Goal: Contribute content: Contribute content

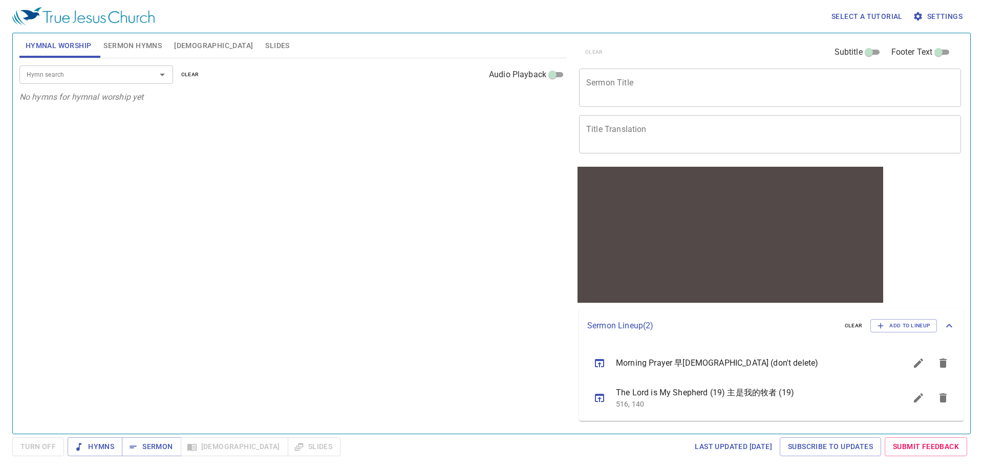
click at [126, 46] on span "Sermon Hymns" at bounding box center [132, 45] width 58 height 13
drag, startPoint x: 183, startPoint y: 50, endPoint x: 227, endPoint y: 45, distance: 44.8
click at [183, 50] on span "[DEMOGRAPHIC_DATA]" at bounding box center [213, 45] width 79 height 13
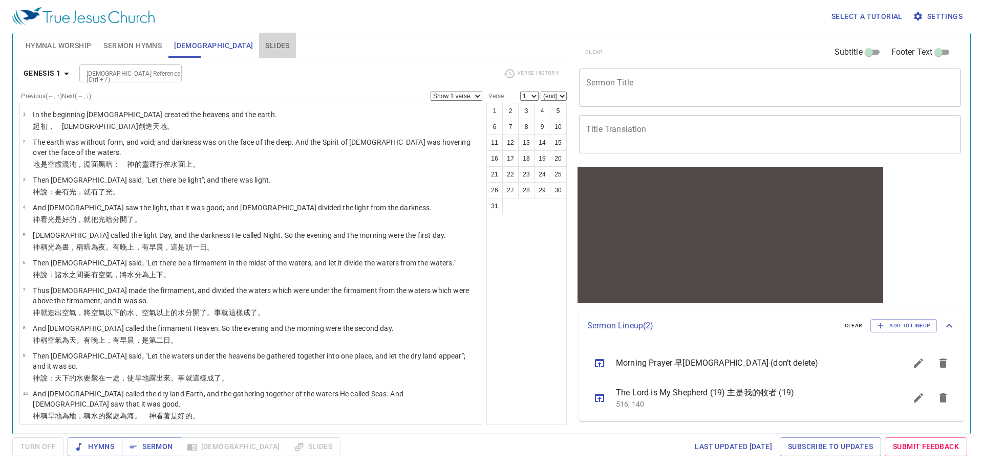
click at [265, 47] on span "Slides" at bounding box center [277, 45] width 24 height 13
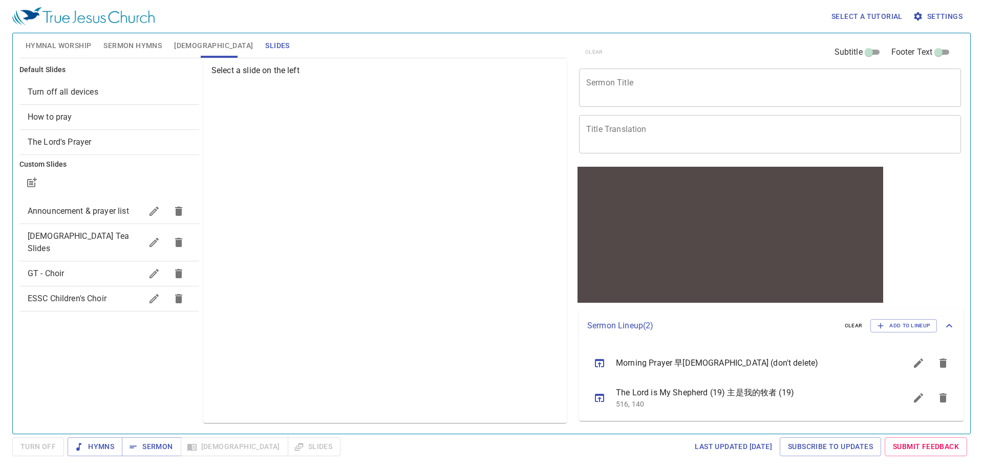
click at [72, 218] on div "Announcement & prayer list" at bounding box center [109, 211] width 180 height 25
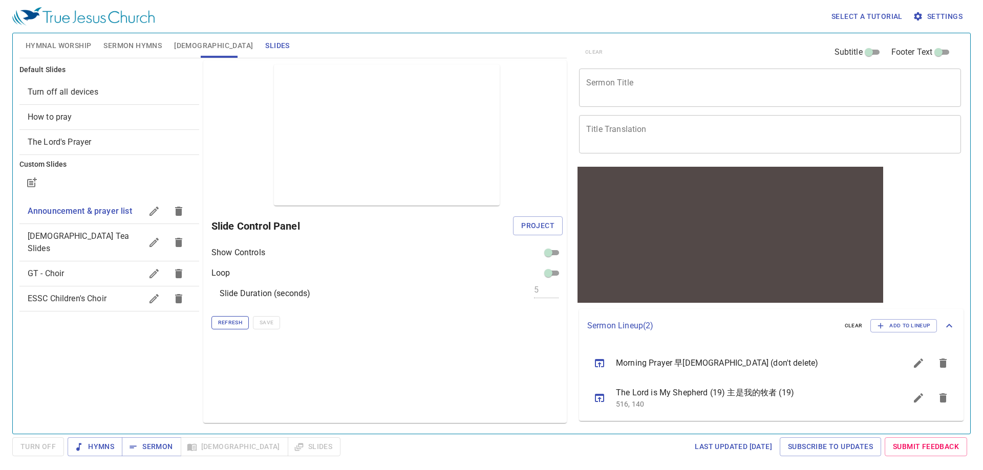
click at [235, 324] on span "Refresh" at bounding box center [230, 322] width 24 height 9
click at [307, 28] on div "Select a tutorial Settings" at bounding box center [489, 16] width 954 height 33
click at [125, 48] on span "Sermon Hymns" at bounding box center [132, 45] width 58 height 13
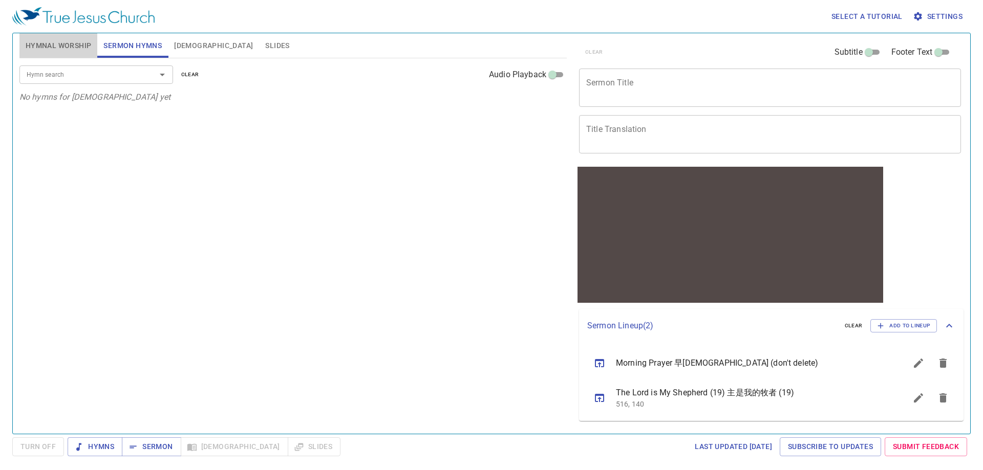
click at [85, 50] on span "Hymnal Worship" at bounding box center [59, 45] width 66 height 13
click at [140, 44] on span "Sermon Hymns" at bounding box center [132, 45] width 58 height 13
drag, startPoint x: 55, startPoint y: 43, endPoint x: 97, endPoint y: 73, distance: 51.0
click at [55, 43] on span "Hymnal Worship" at bounding box center [59, 45] width 66 height 13
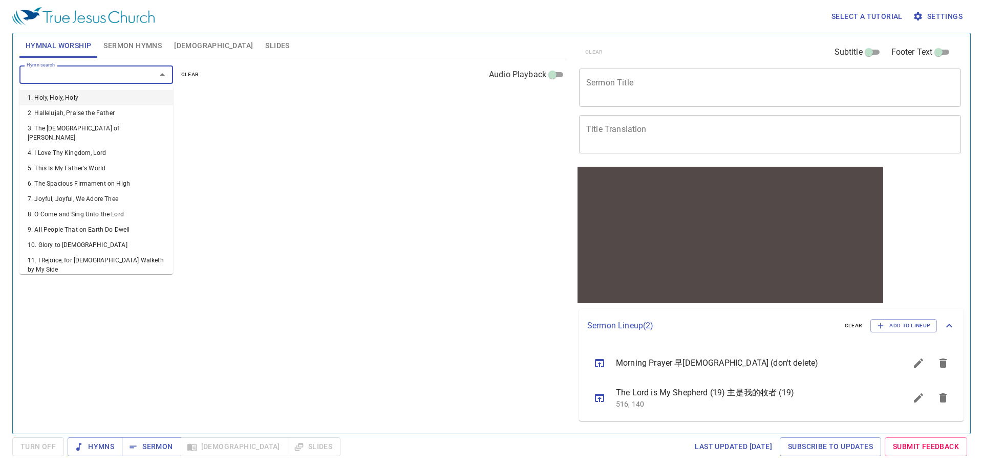
click at [86, 69] on input "Hymn search" at bounding box center [81, 75] width 117 height 12
type input "1"
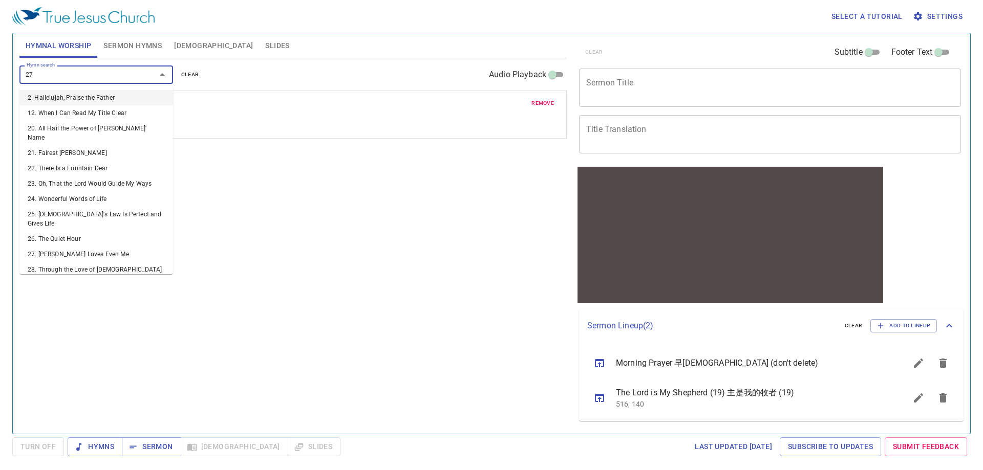
type input "277"
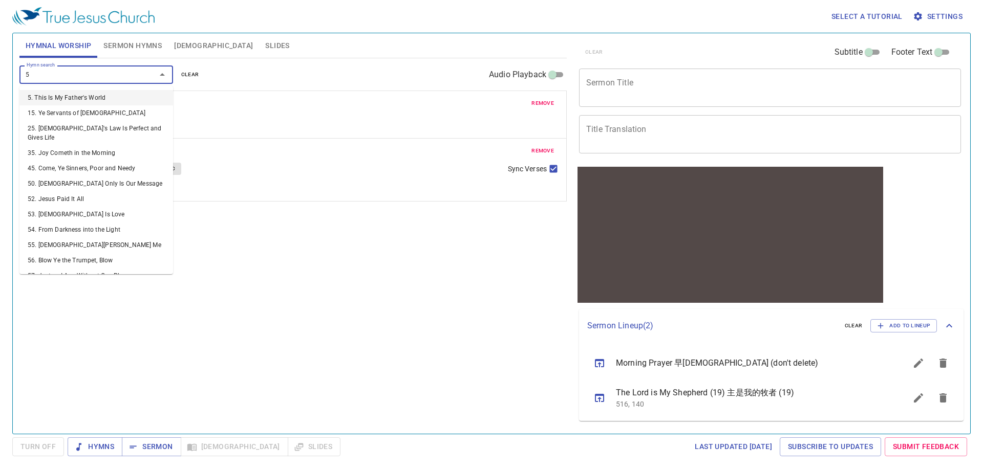
type input "58"
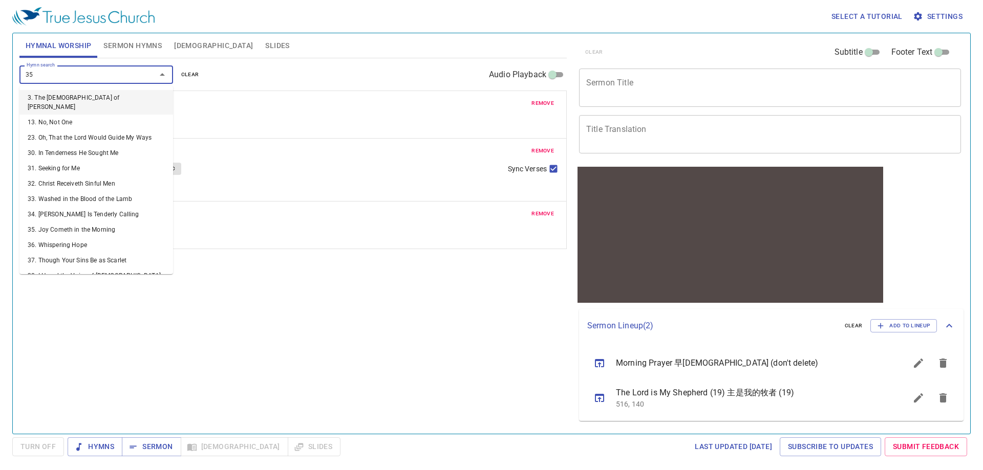
type input "354"
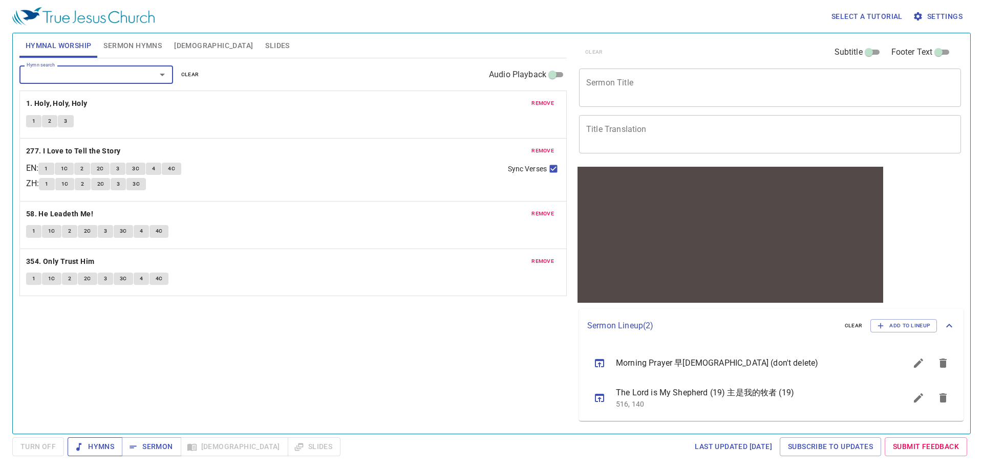
click at [95, 444] on span "Hymns" at bounding box center [95, 447] width 38 height 13
click at [286, 366] on div "Hymn search Hymn search clear Audio Playback remove 1. Holy, Holy, Holy 1 2 3 r…" at bounding box center [292, 241] width 547 height 367
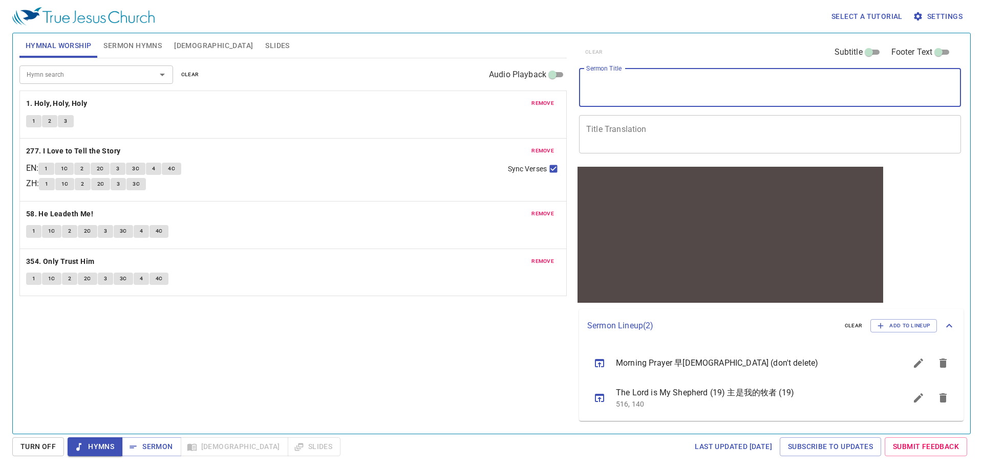
click at [640, 83] on textarea "Sermon Title" at bounding box center [769, 87] width 367 height 19
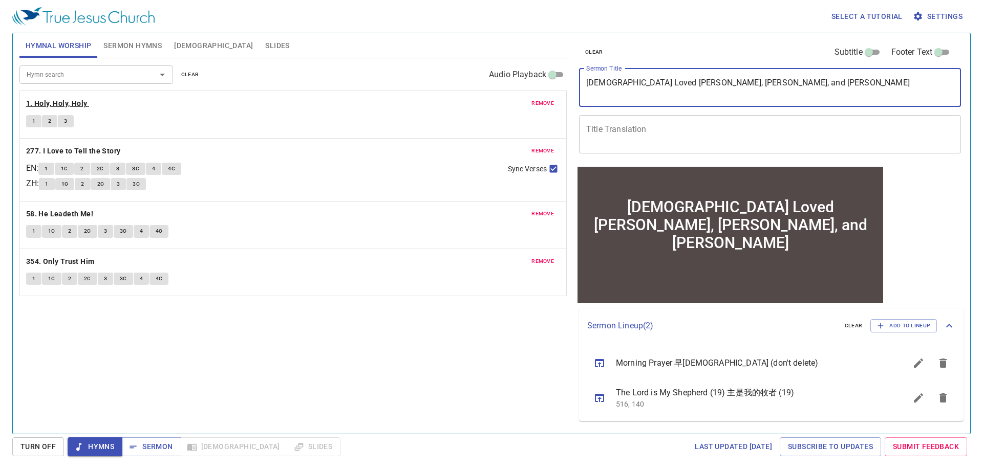
type textarea "[DEMOGRAPHIC_DATA] Loved [PERSON_NAME], [PERSON_NAME], and [PERSON_NAME]"
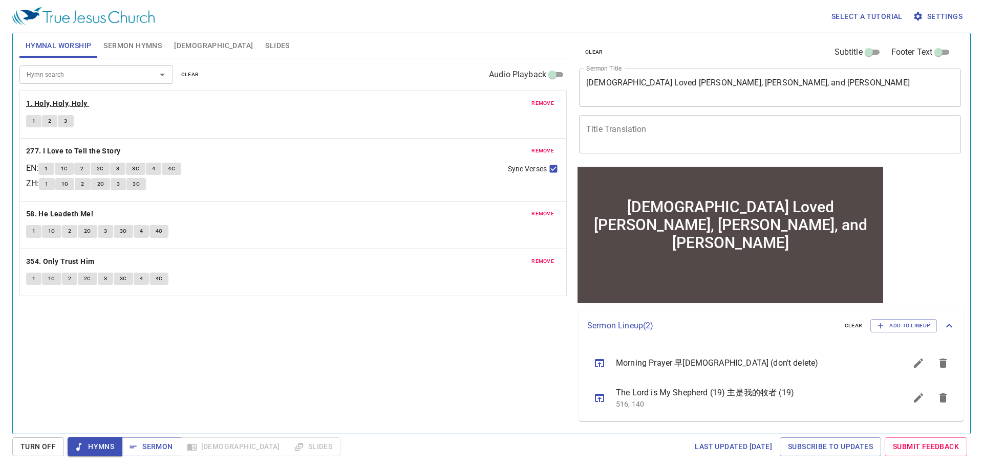
click at [64, 103] on b "1. Holy, Holy, Holy" at bounding box center [56, 103] width 61 height 13
click at [33, 123] on span "1" at bounding box center [33, 121] width 3 height 9
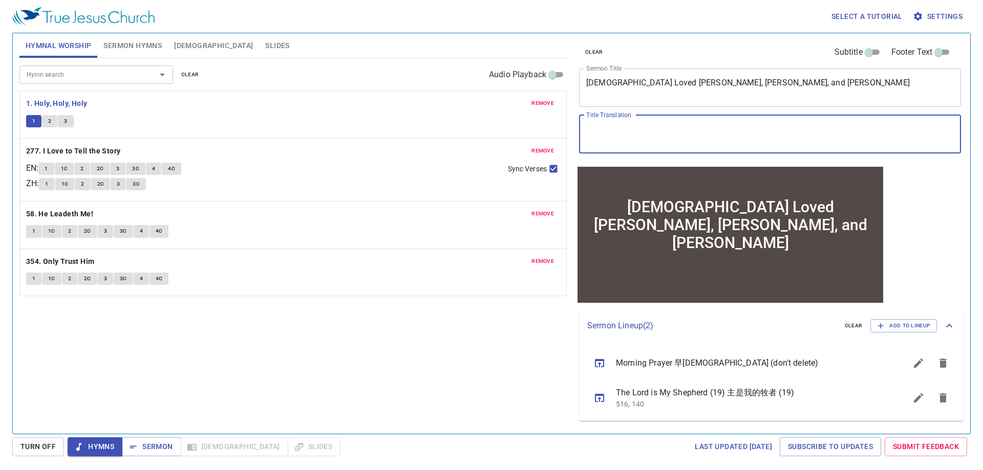
click at [681, 134] on textarea "Title Translation" at bounding box center [769, 133] width 367 height 19
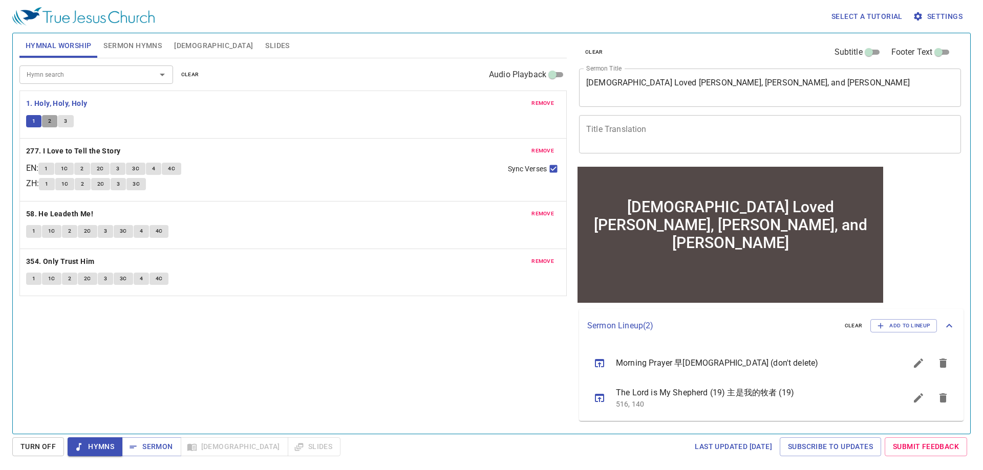
click at [52, 117] on button "2" at bounding box center [49, 121] width 15 height 12
click at [615, 124] on textarea "Title Translation" at bounding box center [769, 133] width 367 height 19
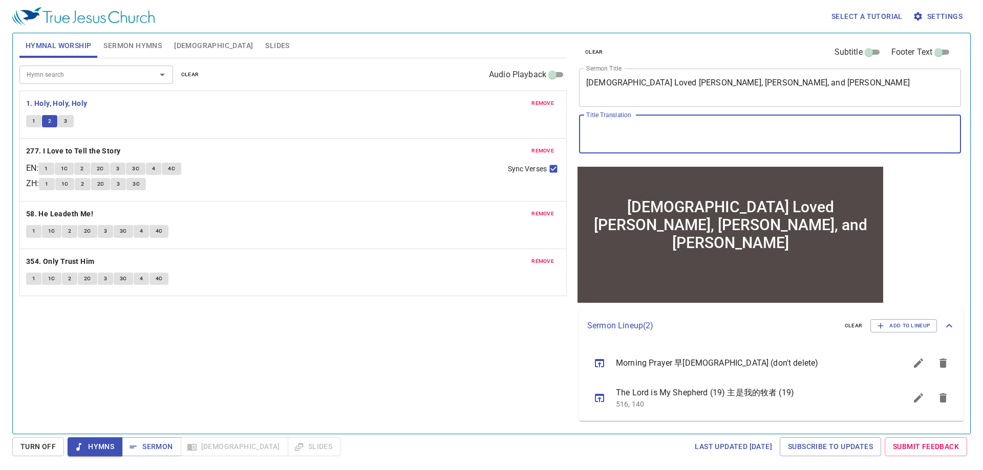
paste textarea "耶 穌"
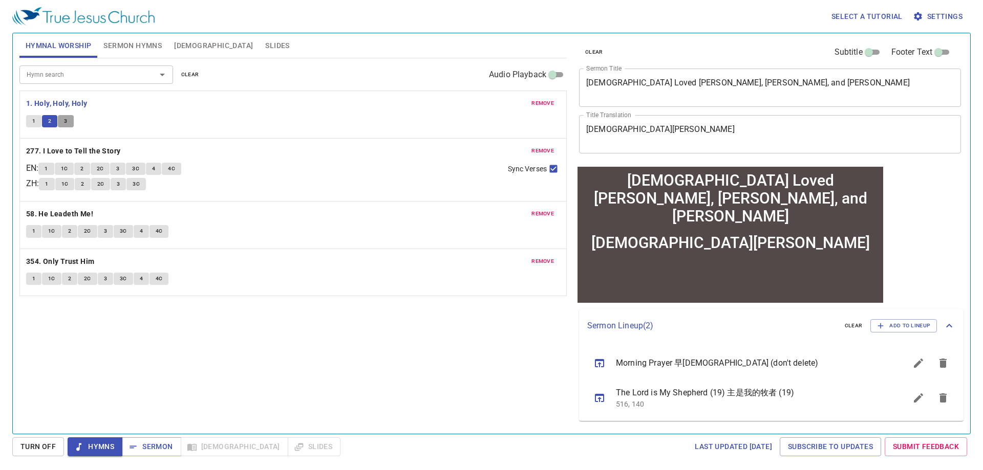
click at [70, 120] on button "3" at bounding box center [65, 121] width 15 height 12
click at [707, 134] on textarea "耶 穌" at bounding box center [769, 133] width 367 height 19
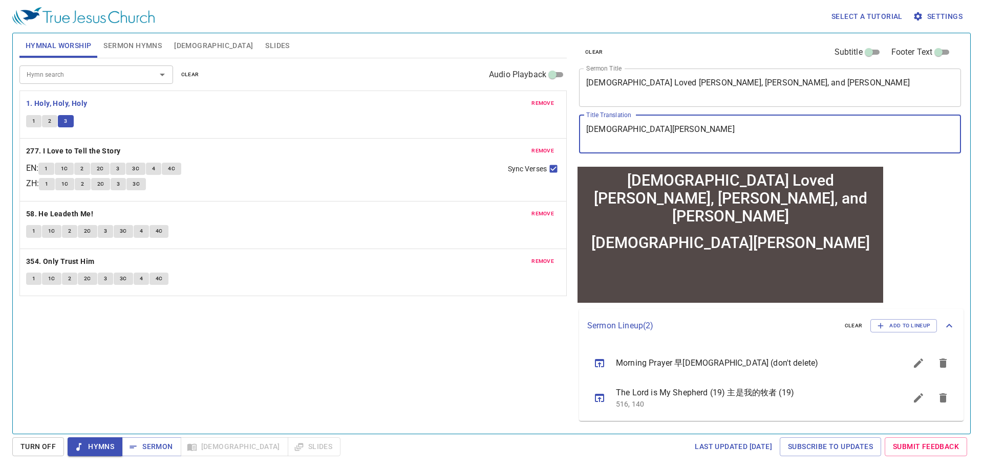
paste textarea "愛 馬 大 和"
type textarea "耶 穌愛 馬 大 和"
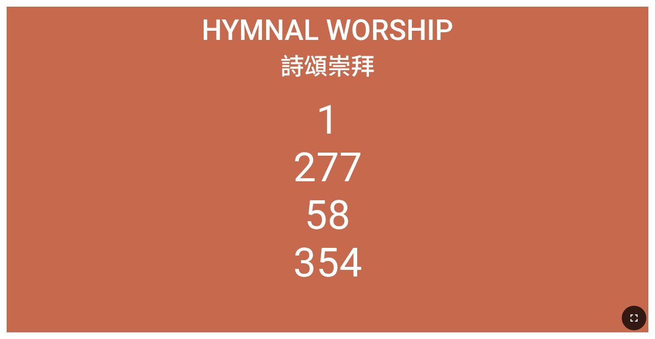
click at [638, 315] on icon "button" at bounding box center [633, 317] width 7 height 7
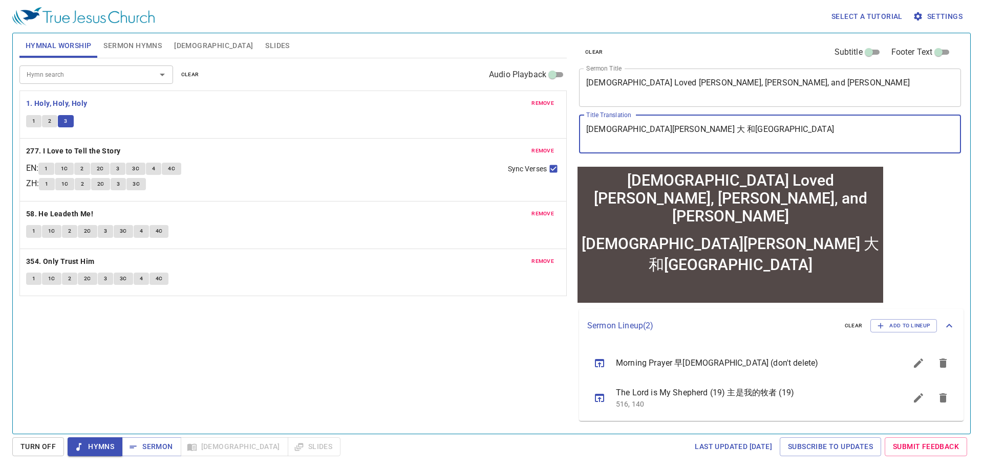
click at [638, 129] on textarea "耶 穌愛 馬 大 和拉 撒 路" at bounding box center [769, 133] width 367 height 19
paste textarea "瑪莉"
click at [51, 152] on b "277. I Love to Tell the Story" at bounding box center [73, 151] width 95 height 13
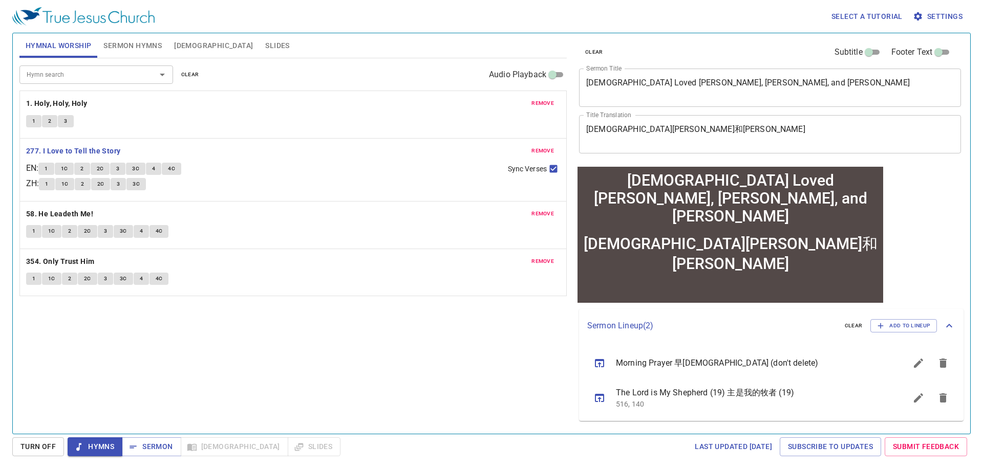
click at [48, 166] on span "1" at bounding box center [46, 168] width 3 height 9
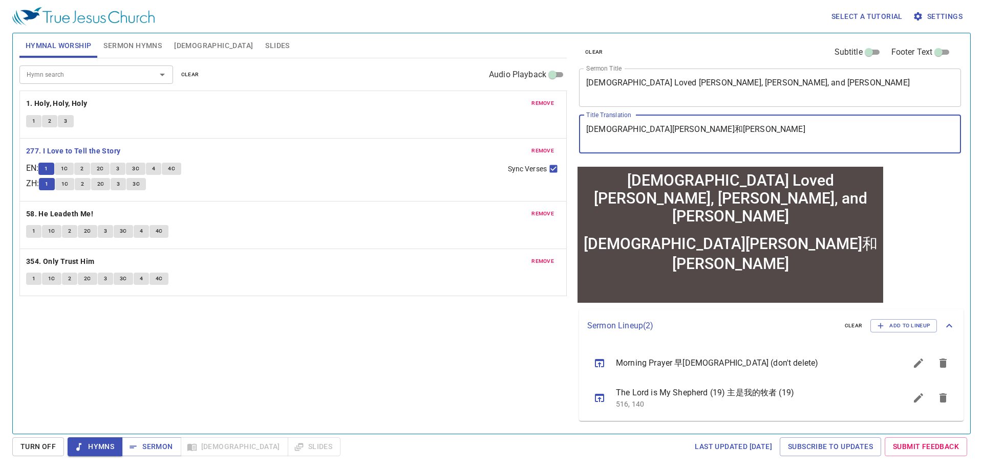
drag, startPoint x: 637, startPoint y: 129, endPoint x: 651, endPoint y: 129, distance: 13.8
click at [651, 129] on textarea "耶 穌愛 馬 大 瑪莉和拉 撒 路" at bounding box center [769, 133] width 367 height 19
paste textarea "麗亞"
drag, startPoint x: 704, startPoint y: 133, endPoint x: 581, endPoint y: 128, distance: 123.4
click at [581, 128] on div "耶 穌愛 馬 大 瑪麗亞和拉 撒 路 x Title Translation" at bounding box center [770, 134] width 382 height 38
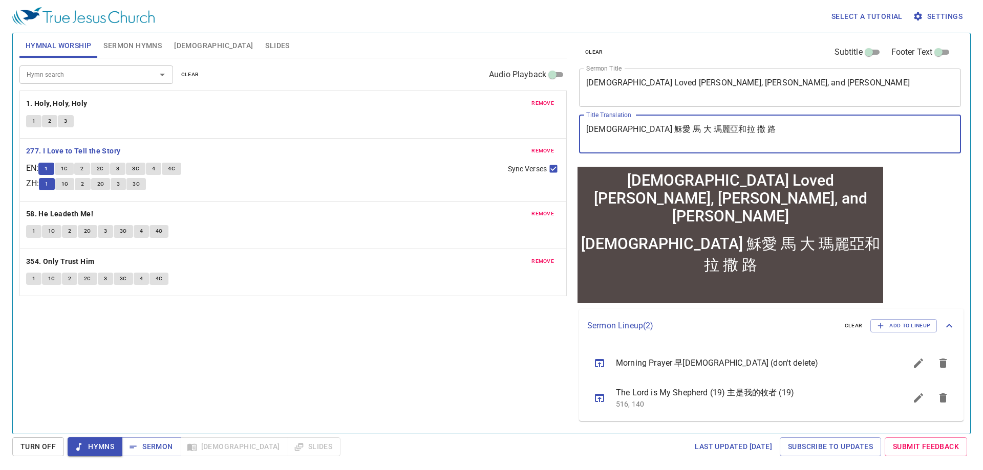
type textarea "耶 穌愛 馬 大 瑪麗亞和拉 撒 路"
click at [137, 53] on button "Sermon Hymns" at bounding box center [132, 45] width 71 height 25
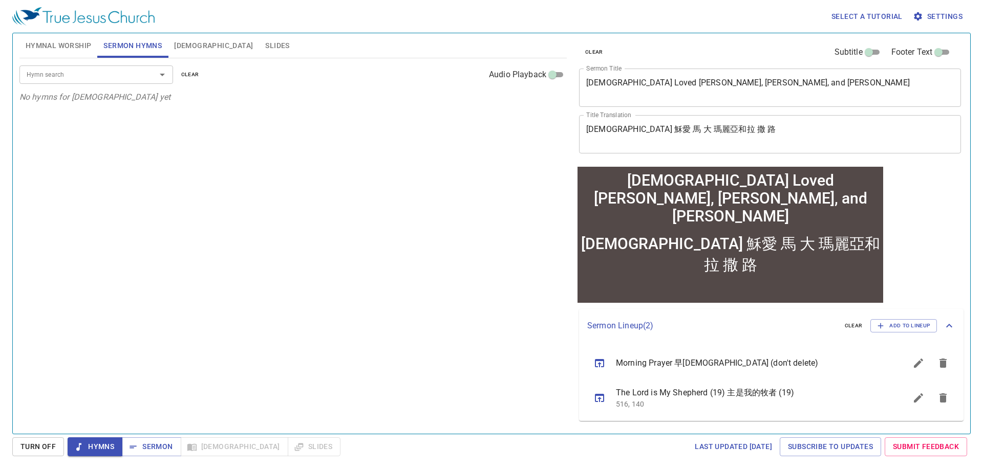
click at [110, 75] on input "Hymn search" at bounding box center [81, 75] width 117 height 12
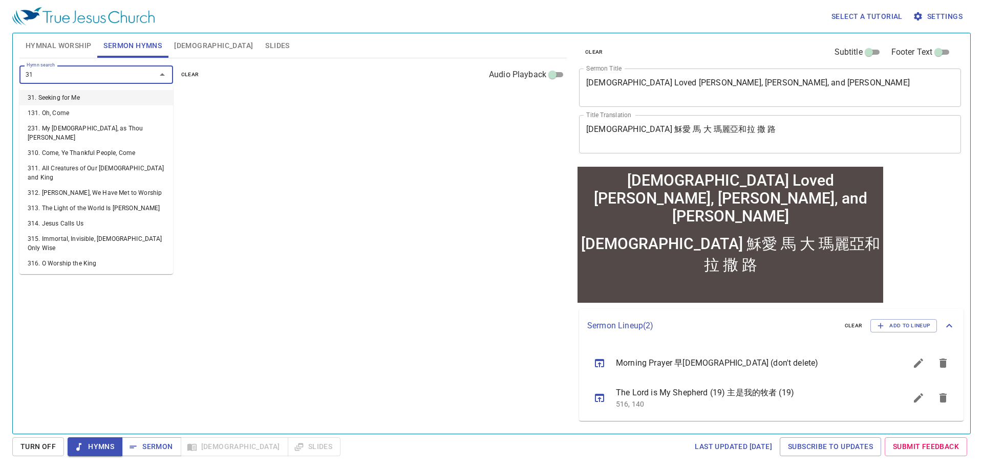
type input "316"
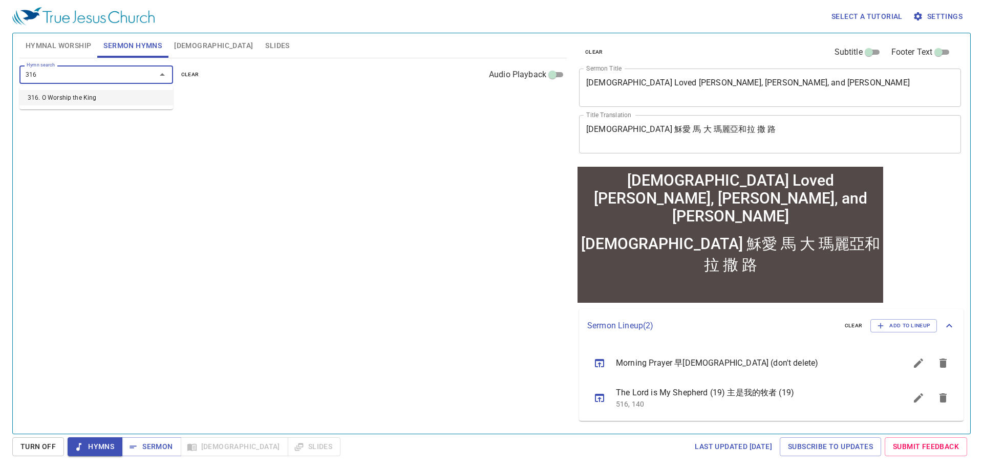
click at [114, 94] on li "316. O Worship the King" at bounding box center [96, 97] width 154 height 15
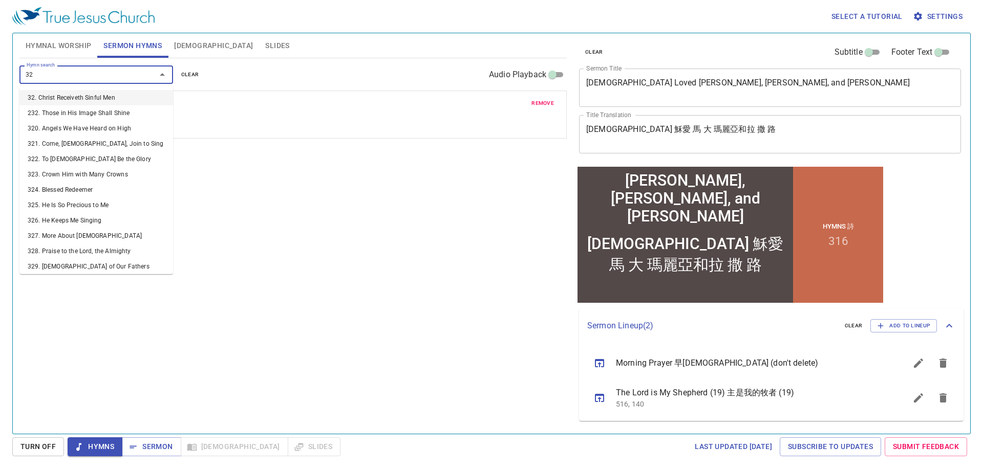
type input "325"
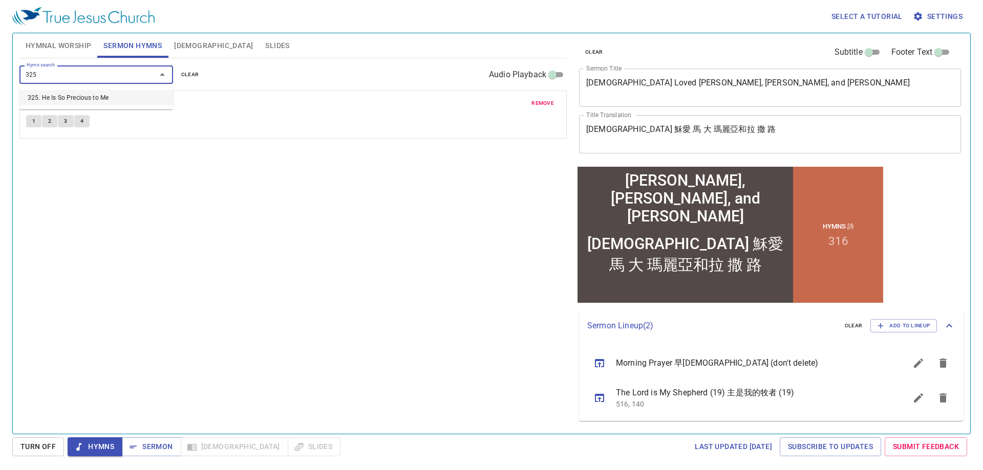
click at [91, 104] on li "325. He Is So Precious to Me" at bounding box center [96, 97] width 154 height 15
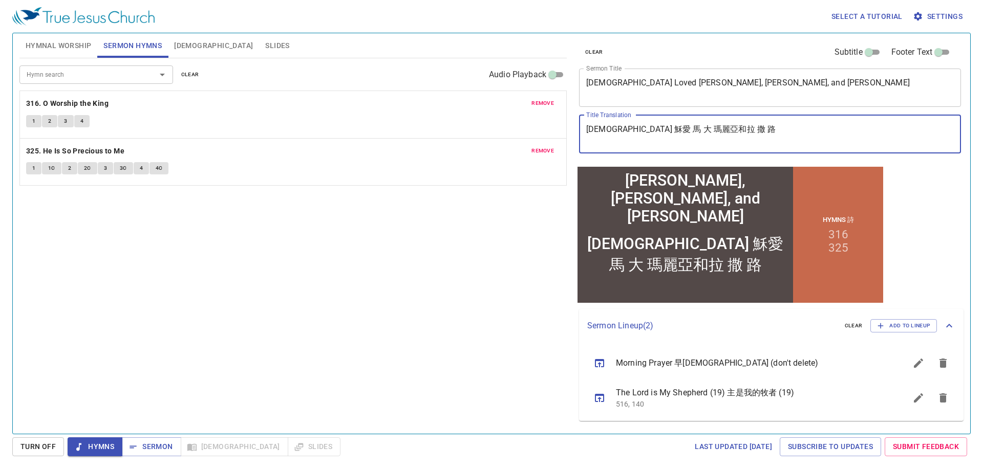
click at [600, 130] on textarea "耶 穌愛 馬 大 瑪麗亞和拉 撒 路" at bounding box center [769, 133] width 367 height 19
type textarea "耶穌愛 馬 大 瑪麗亞和拉 撒 路"
type textarea "[DEMOGRAPHIC_DATA]愛馬大瑪麗亞和拉撒路"
click at [293, 274] on div "Hymn search Hymn search clear Audio Playback remove 316. O Worship the King 1 2…" at bounding box center [292, 241] width 547 height 367
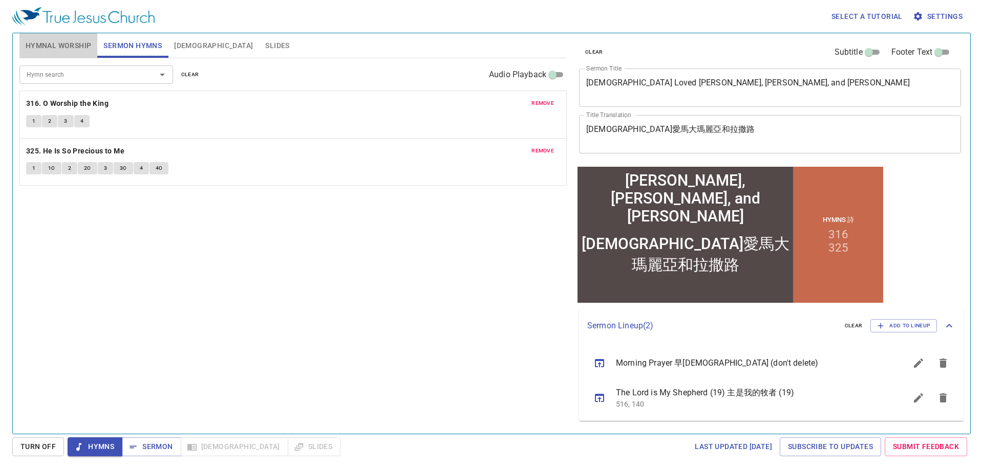
click at [77, 51] on span "Hymnal Worship" at bounding box center [59, 45] width 66 height 13
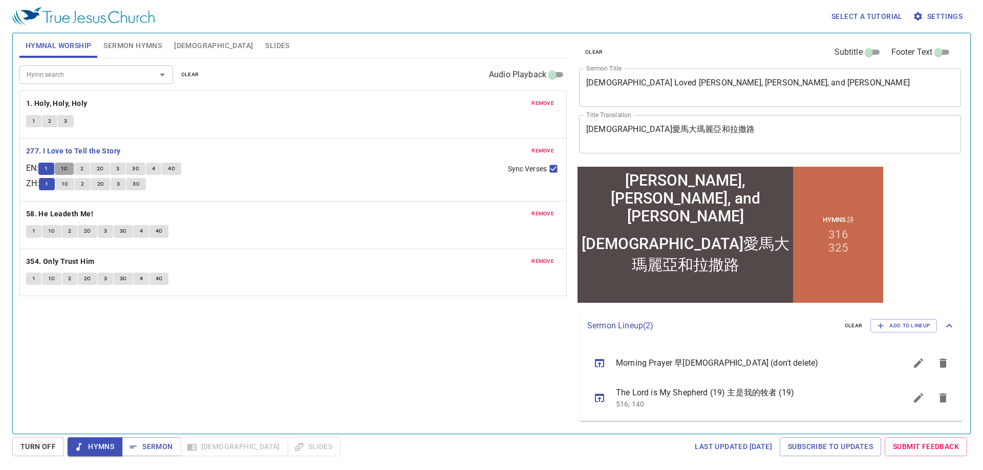
click at [68, 170] on span "1C" at bounding box center [64, 168] width 7 height 9
click at [48, 168] on span "1" at bounding box center [46, 168] width 3 height 9
click at [68, 166] on span "1C" at bounding box center [64, 168] width 7 height 9
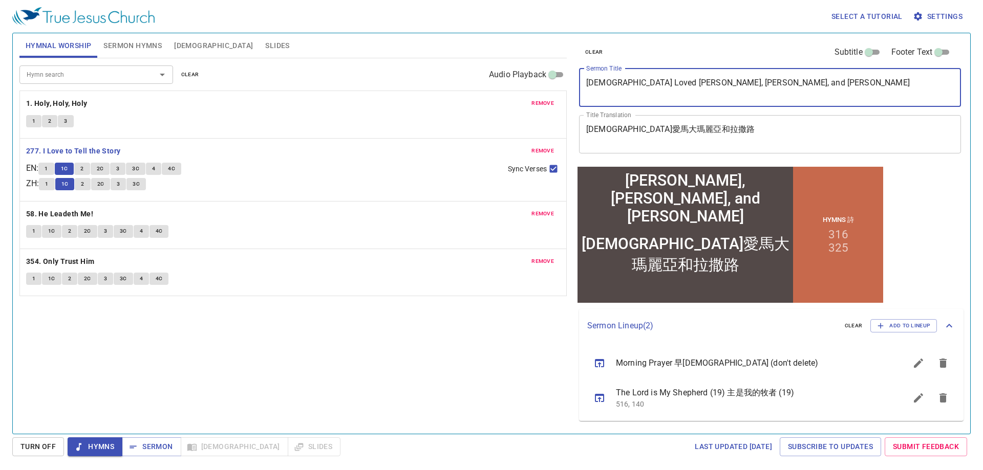
drag, startPoint x: 752, startPoint y: 79, endPoint x: 518, endPoint y: 75, distance: 233.9
click at [518, 75] on div "Hymnal Worship Sermon Hymns Bible Slides Hymn search Hymn search clear Audio Pl…" at bounding box center [491, 229] width 952 height 401
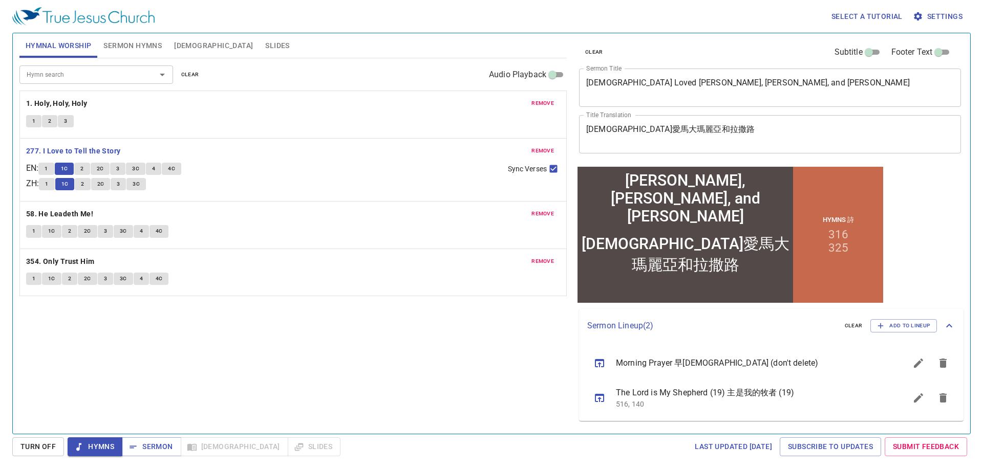
click at [90, 168] on button "2" at bounding box center [81, 169] width 15 height 12
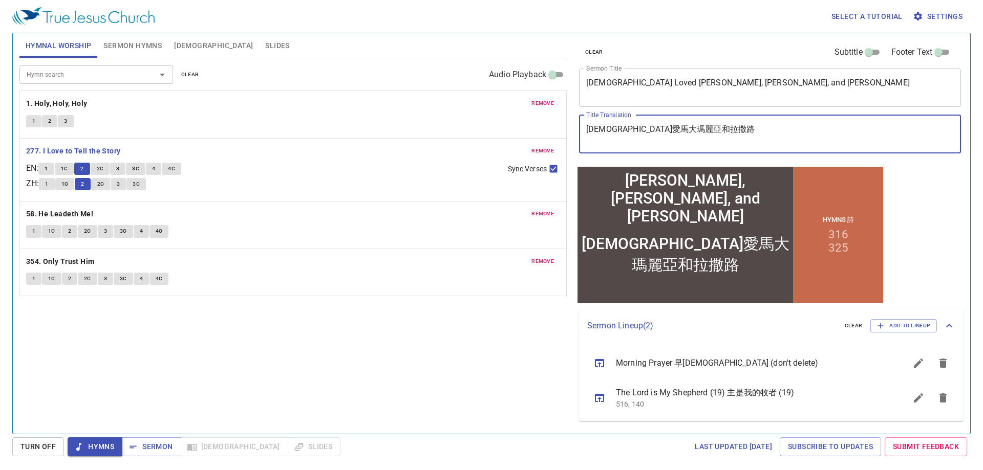
drag, startPoint x: 698, startPoint y: 127, endPoint x: 531, endPoint y: 117, distance: 168.1
click at [531, 117] on div "Hymnal Worship Sermon Hymns Bible Slides Hymn search Hymn search clear Audio Pl…" at bounding box center [491, 229] width 952 height 401
click at [104, 172] on span "2C" at bounding box center [100, 168] width 7 height 9
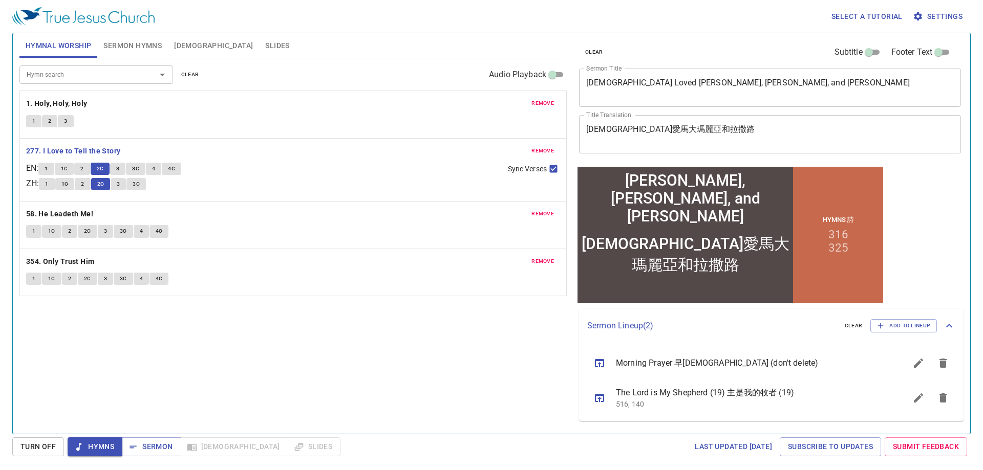
click at [125, 166] on button "3" at bounding box center [117, 169] width 15 height 12
click at [138, 41] on span "Sermon Hymns" at bounding box center [132, 45] width 58 height 13
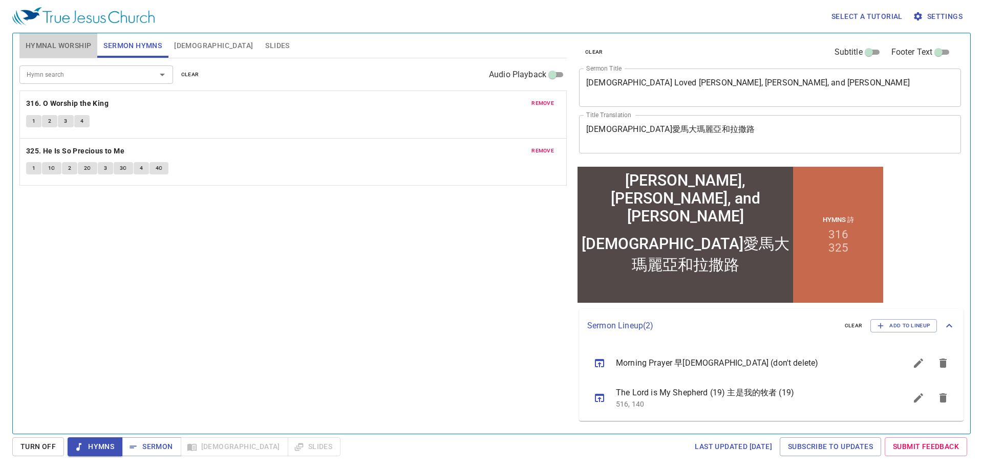
click at [56, 48] on span "Hymnal Worship" at bounding box center [59, 45] width 66 height 13
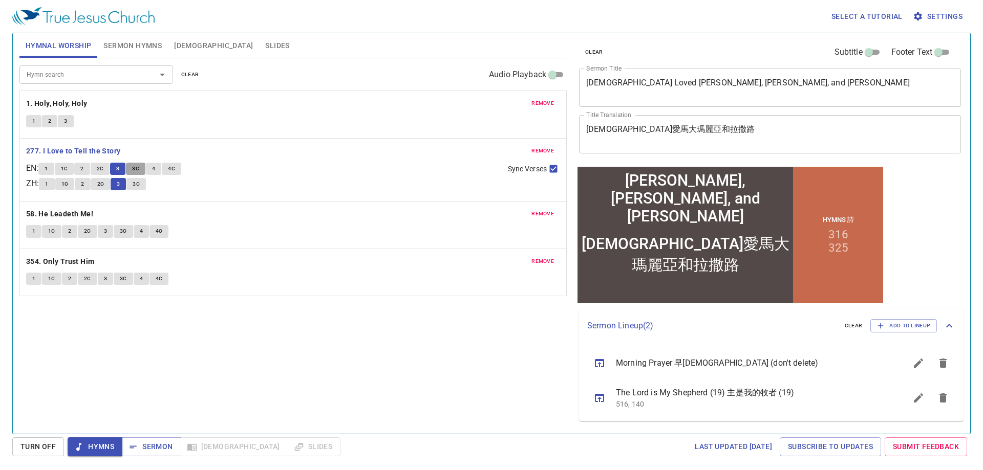
click at [139, 168] on span "3C" at bounding box center [135, 168] width 7 height 9
click at [161, 168] on button "4" at bounding box center [153, 169] width 15 height 12
click at [553, 169] on input "Sync Verses" at bounding box center [553, 170] width 13 height 13
checkbox input "false"
click at [125, 186] on button "3" at bounding box center [118, 184] width 15 height 12
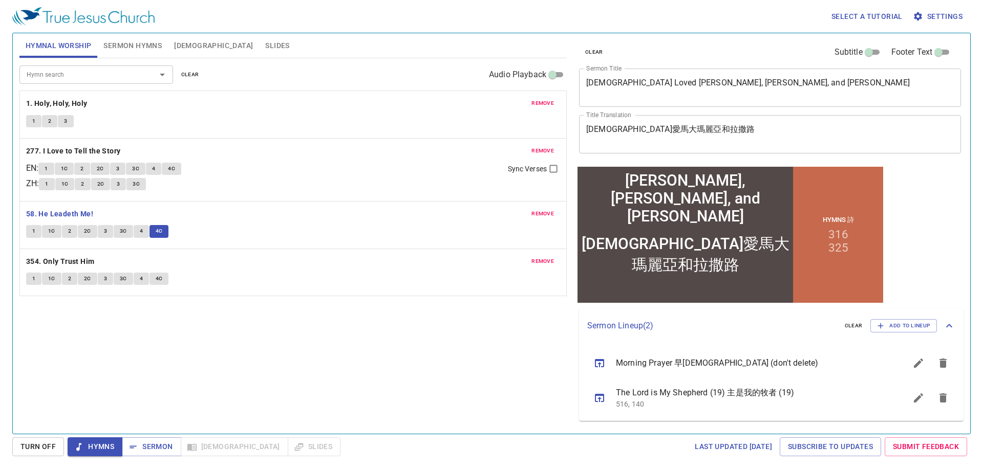
click at [62, 262] on b "354. Only Trust Him" at bounding box center [60, 261] width 69 height 13
click at [160, 443] on span "Sermon" at bounding box center [151, 447] width 42 height 13
click at [125, 43] on span "Sermon Hymns" at bounding box center [132, 45] width 58 height 13
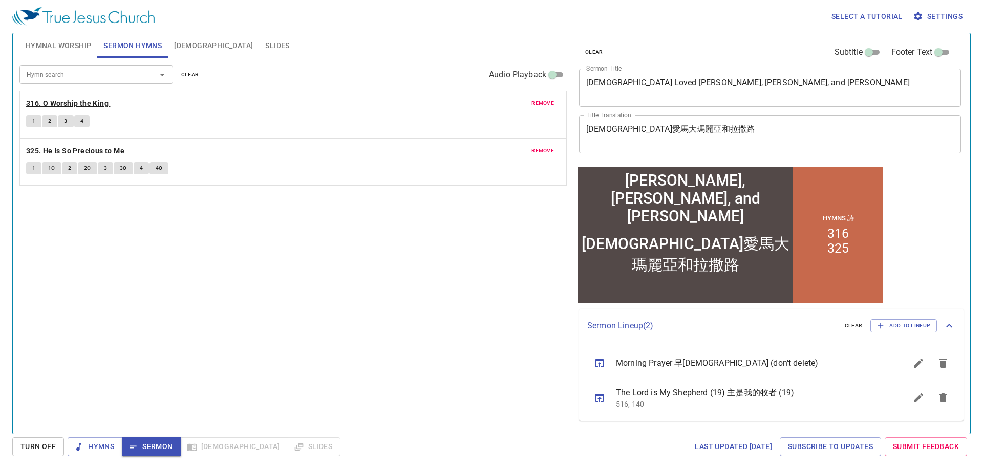
click at [92, 103] on b "316. O Worship the King" at bounding box center [67, 103] width 82 height 13
click at [36, 120] on button "1" at bounding box center [33, 121] width 15 height 12
click at [48, 118] on span "2" at bounding box center [49, 121] width 3 height 9
click at [66, 121] on span "3" at bounding box center [65, 121] width 3 height 9
click at [82, 120] on span "4" at bounding box center [81, 121] width 3 height 9
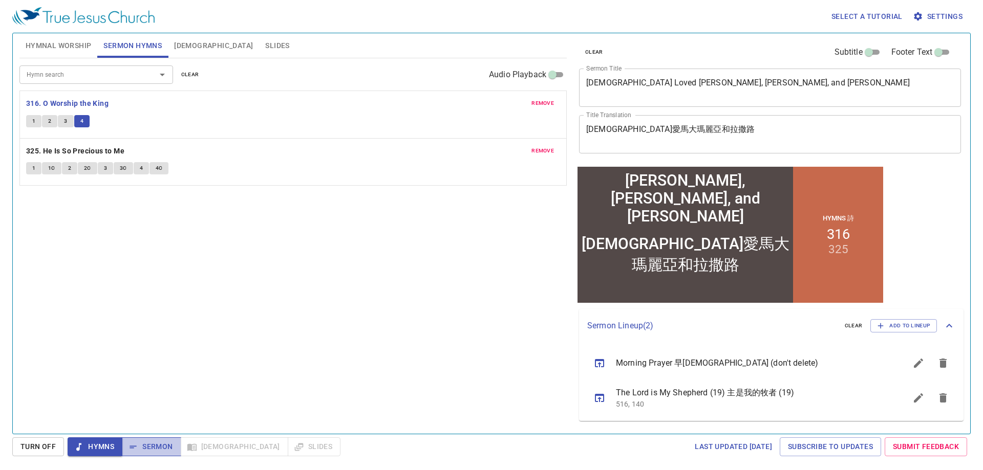
click at [145, 447] on span "Sermon" at bounding box center [151, 447] width 42 height 13
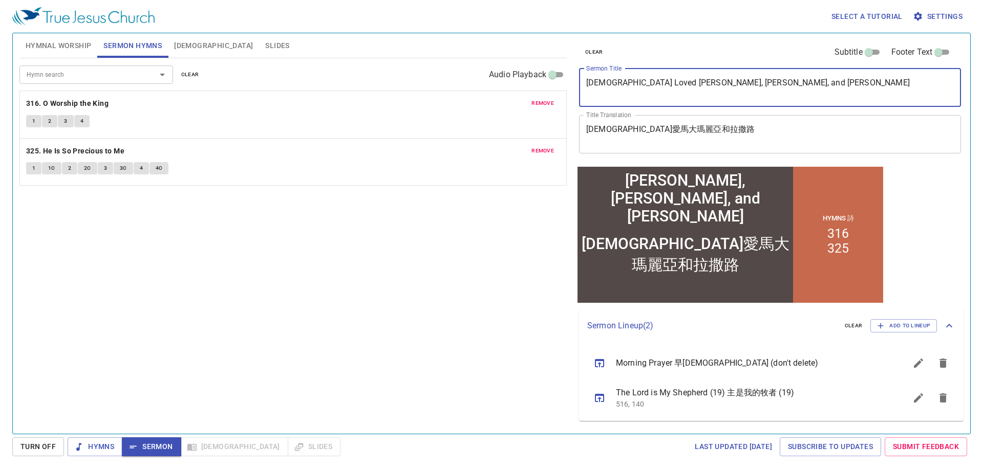
drag, startPoint x: 754, startPoint y: 79, endPoint x: 438, endPoint y: 54, distance: 317.2
click at [438, 54] on div "Hymnal Worship Sermon Hymns Bible Slides Hymn search Hymn search clear Audio Pl…" at bounding box center [491, 229] width 952 height 401
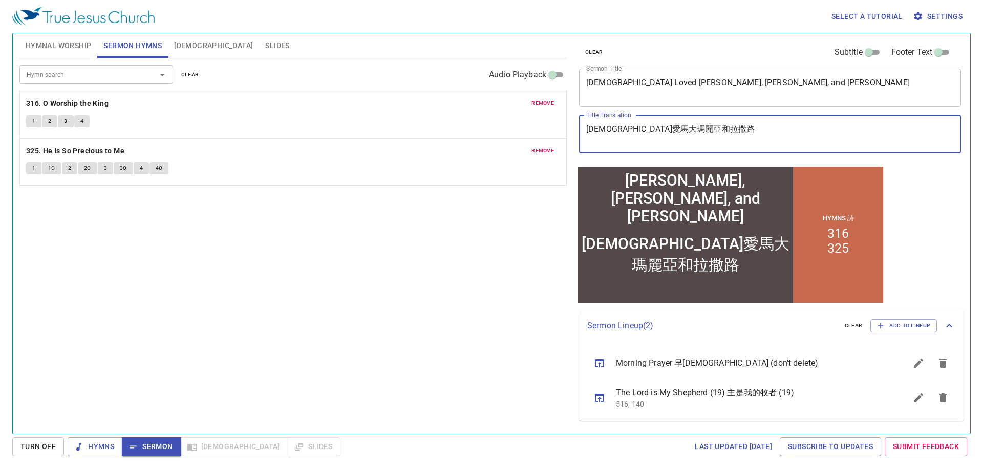
drag, startPoint x: 704, startPoint y: 130, endPoint x: 402, endPoint y: 104, distance: 303.0
click at [402, 104] on div "Hymnal Worship Sermon Hymns Bible Slides Hymn search Hymn search clear Audio Pl…" at bounding box center [491, 229] width 952 height 401
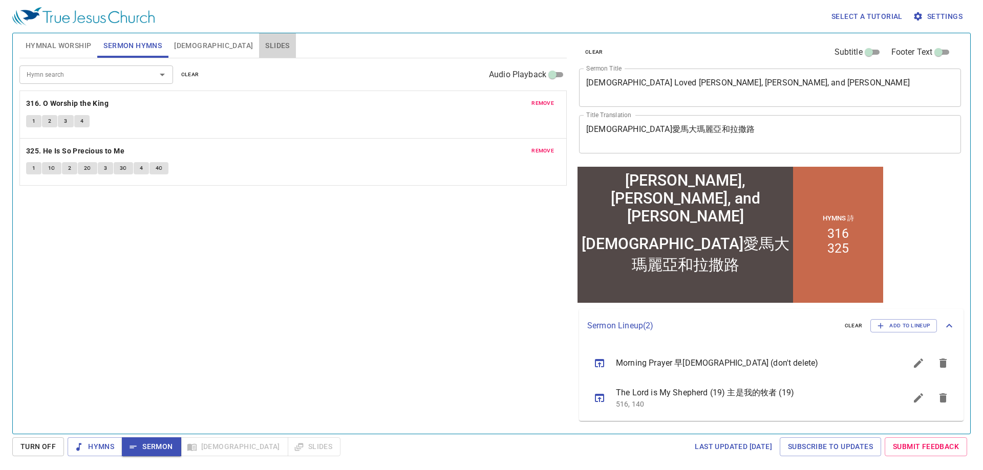
click at [259, 37] on button "Slides" at bounding box center [277, 45] width 36 height 25
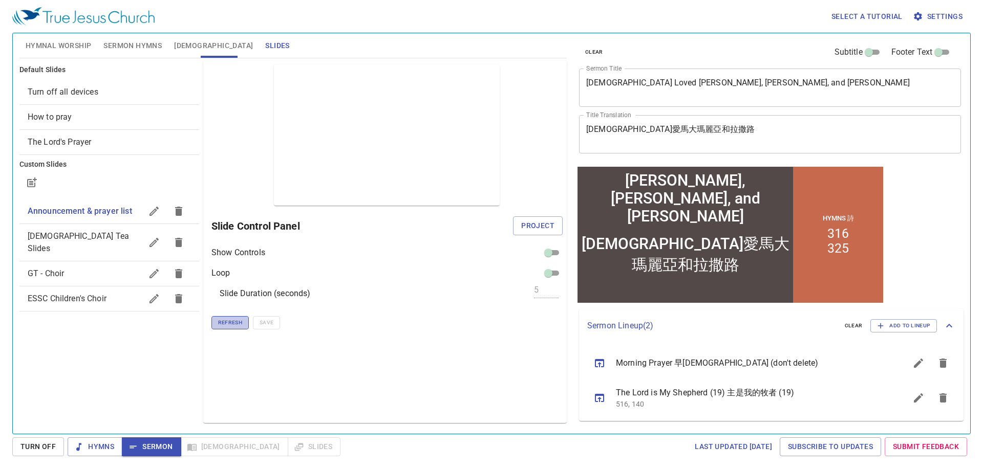
click at [227, 324] on span "Refresh" at bounding box center [230, 322] width 24 height 9
click at [179, 45] on span "[DEMOGRAPHIC_DATA]" at bounding box center [213, 45] width 79 height 13
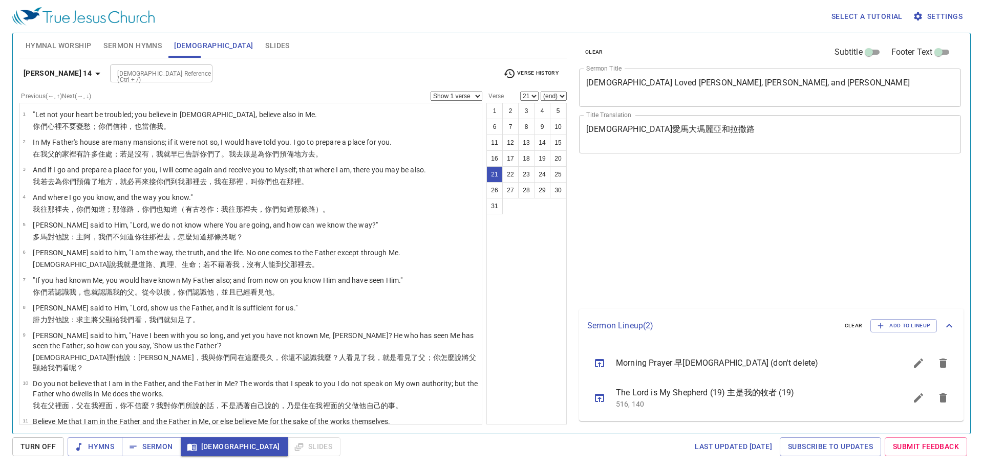
select select "21"
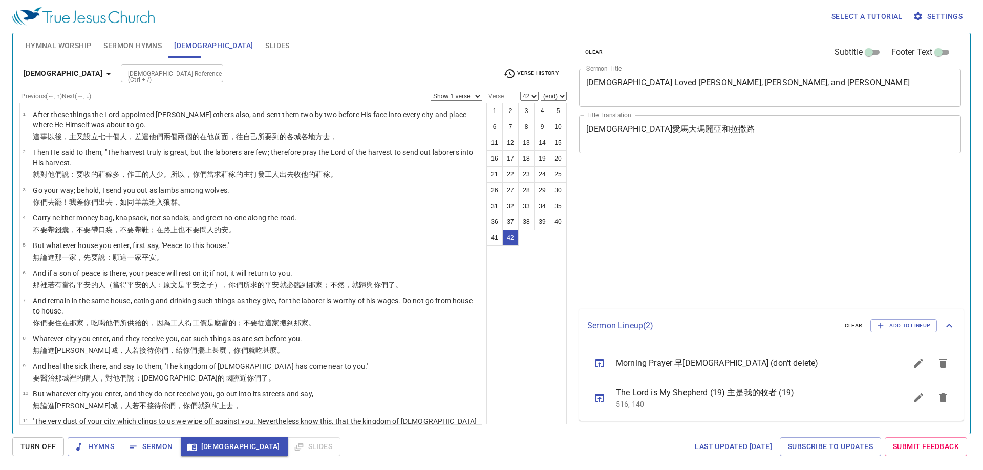
select select "42"
select select "41"
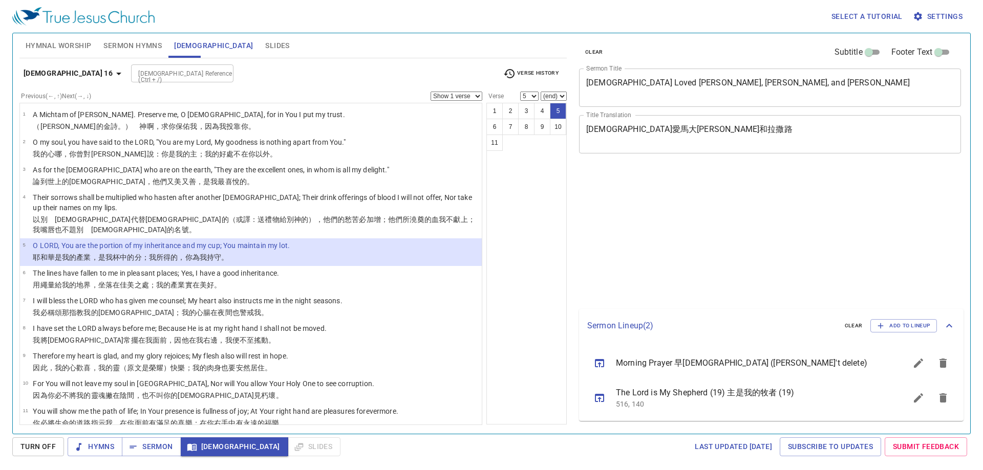
select select "5"
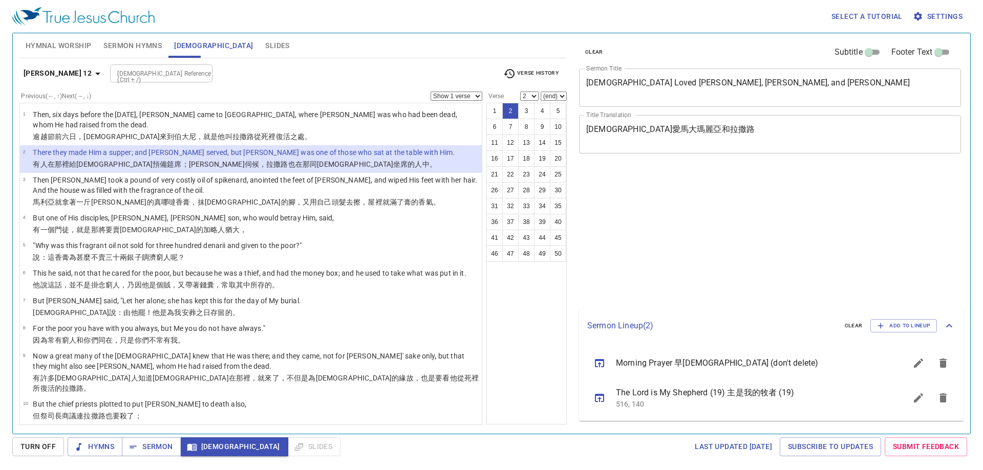
select select "2"
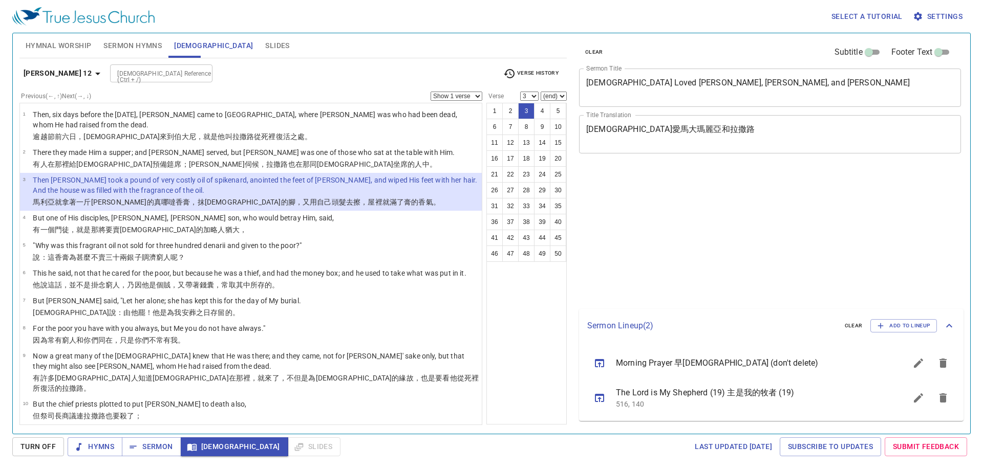
select select "3"
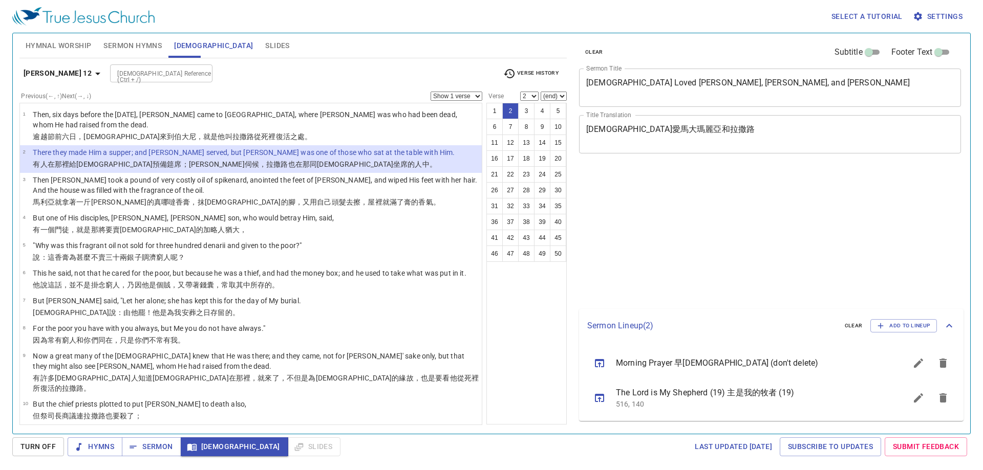
select select "2"
